Goal: Information Seeking & Learning: Learn about a topic

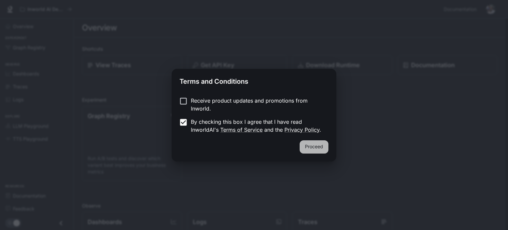
click at [313, 148] on button "Proceed" at bounding box center [314, 146] width 29 height 13
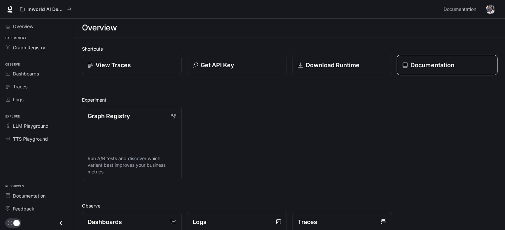
click at [431, 64] on p "Documentation" at bounding box center [433, 65] width 44 height 9
